Goal: Participate in discussion: Ask a question

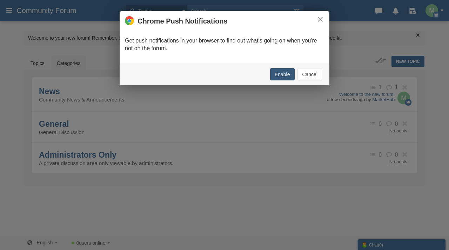
click at [280, 74] on button "Enable" at bounding box center [282, 74] width 25 height 12
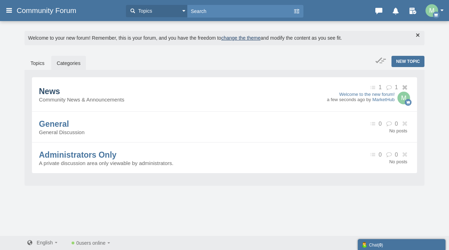
scroll to position [2, 0]
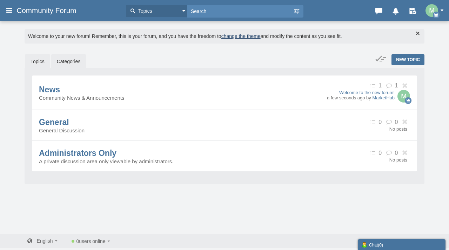
click at [48, 57] on link "Topics" at bounding box center [37, 61] width 25 height 15
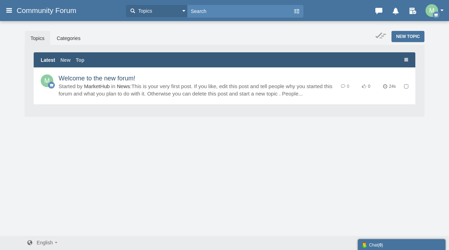
click at [135, 82] on link "Welcome to the new forum!" at bounding box center [97, 78] width 77 height 7
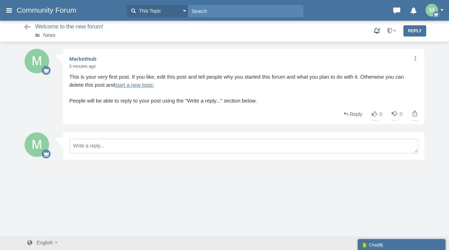
scroll to position [1, 0]
click at [126, 81] on link "start a new topic" at bounding box center [134, 84] width 38 height 6
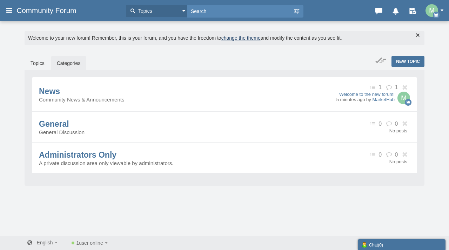
scroll to position [2, 0]
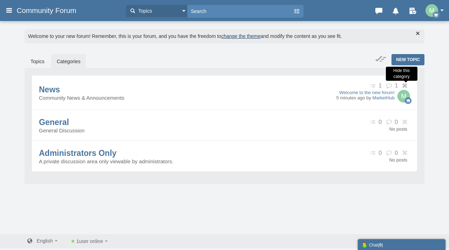
click at [404, 86] on icon at bounding box center [405, 85] width 9 height 5
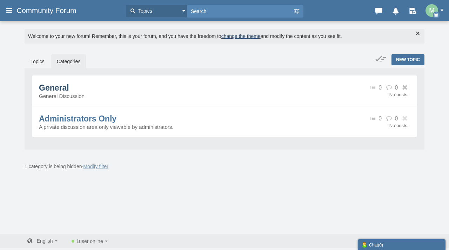
click at [55, 92] on span "General" at bounding box center [54, 87] width 30 height 9
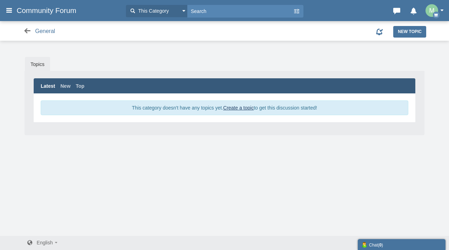
click at [25, 30] on icon at bounding box center [27, 30] width 9 height 7
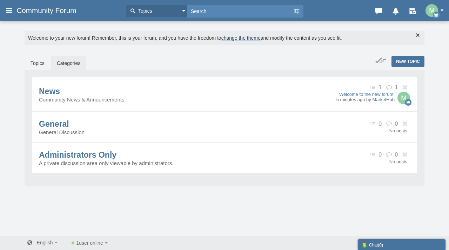
scroll to position [2, 0]
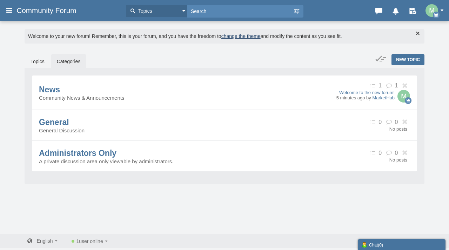
click at [10, 12] on icon at bounding box center [9, 10] width 8 height 13
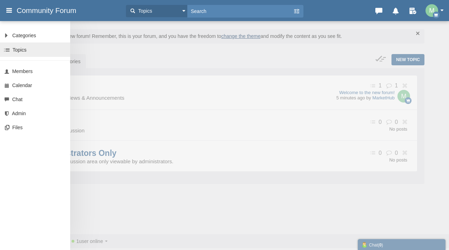
click at [28, 46] on link "Topics" at bounding box center [35, 49] width 70 height 14
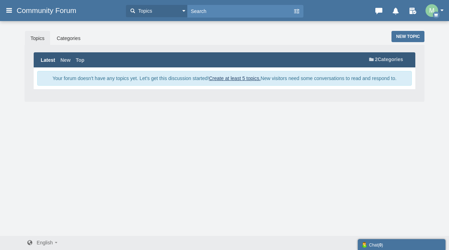
click at [221, 77] on link "Create at least 5 topics." at bounding box center [235, 78] width 52 height 6
